Goal: Task Accomplishment & Management: Use online tool/utility

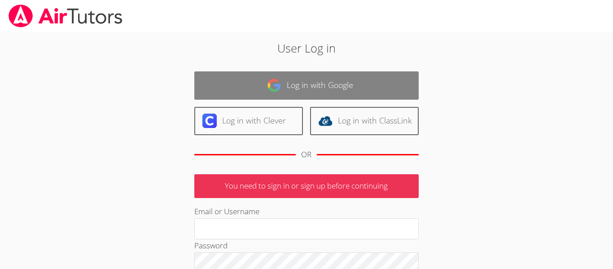
click at [352, 71] on link "Log in with Google" at bounding box center [306, 85] width 224 height 28
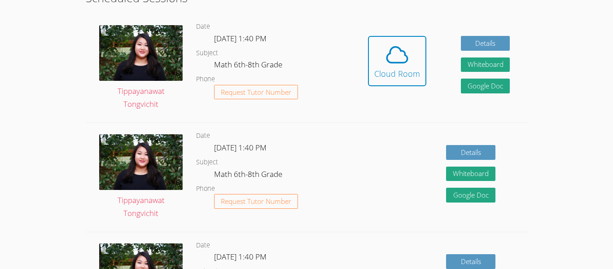
scroll to position [246, 0]
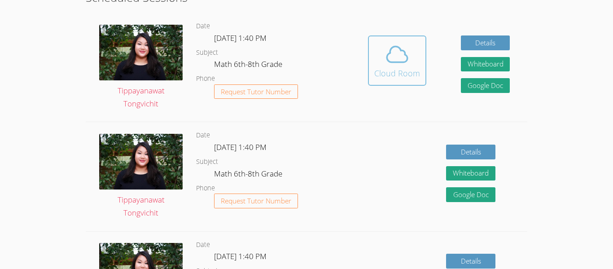
click at [411, 43] on span at bounding box center [397, 54] width 46 height 25
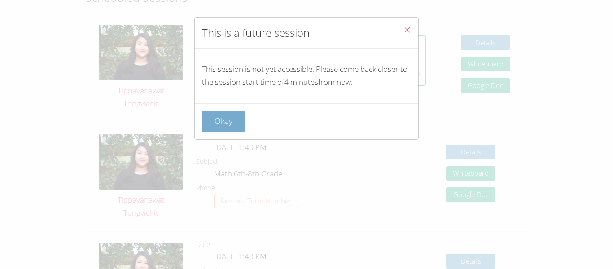
click at [234, 113] on button "Okay" at bounding box center [223, 121] width 43 height 21
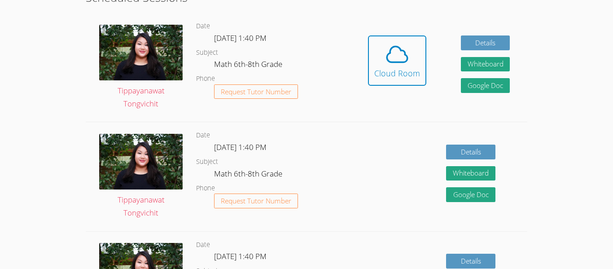
click at [359, 75] on div "Hidden Cloud Room Details Whiteboard Hidden Google Doc" at bounding box center [439, 67] width 176 height 109
click at [372, 75] on button "Cloud Room" at bounding box center [397, 60] width 58 height 50
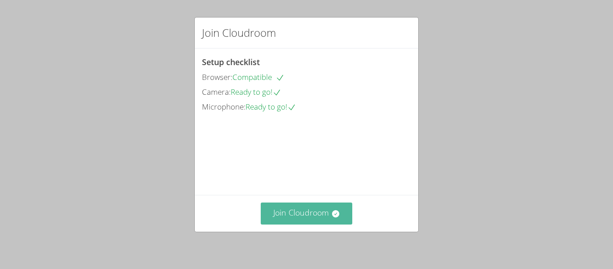
click at [341, 205] on button "Join Cloudroom" at bounding box center [307, 213] width 92 height 22
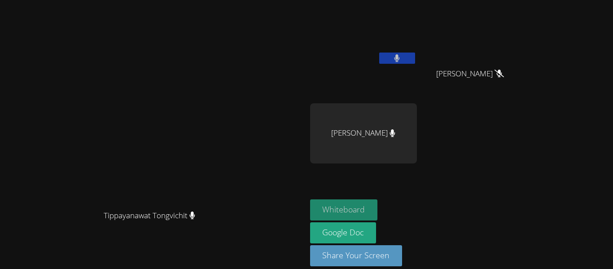
click at [378, 206] on button "Whiteboard" at bounding box center [344, 209] width 68 height 21
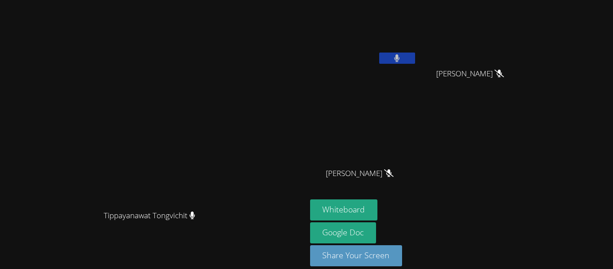
click at [415, 58] on button at bounding box center [397, 58] width 36 height 11
